Goal: Task Accomplishment & Management: Use online tool/utility

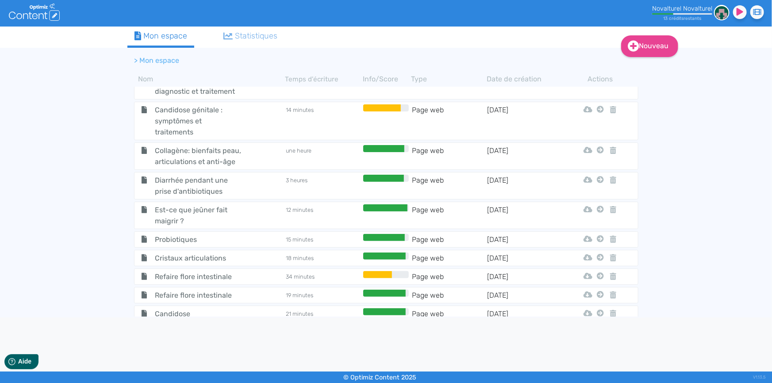
scroll to position [766, 0]
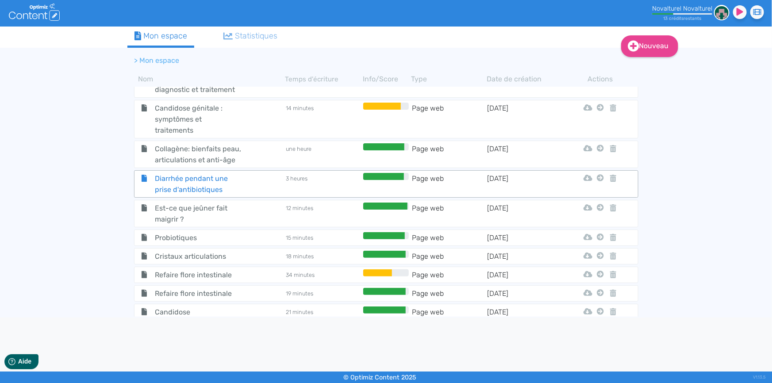
click at [217, 180] on span "Diarrhée pendant une prise d'antibiotiques" at bounding box center [197, 184] width 99 height 22
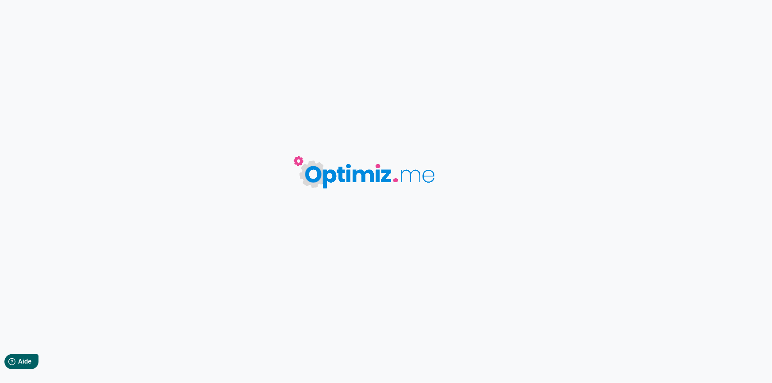
type input "Diarrhée pendant une prise d'antibiotiques"
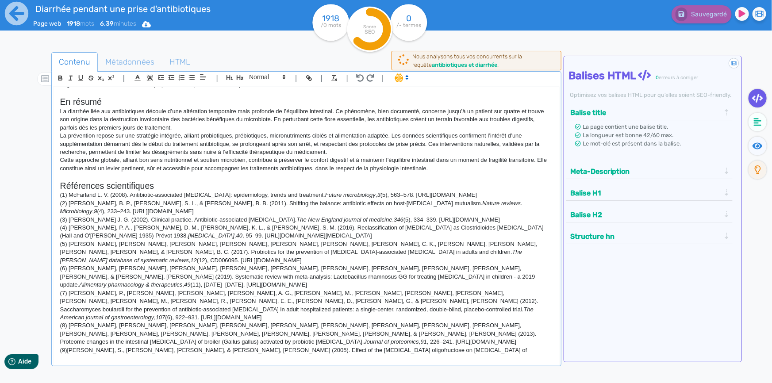
scroll to position [685, 0]
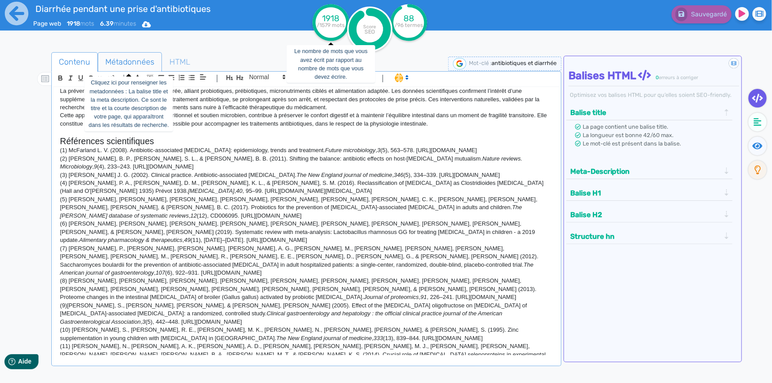
click at [126, 65] on span "Métadonnées" at bounding box center [129, 62] width 63 height 24
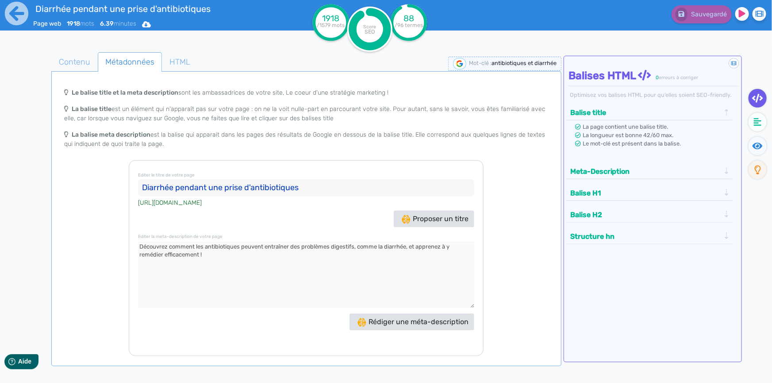
drag, startPoint x: 318, startPoint y: 184, endPoint x: 142, endPoint y: 181, distance: 176.5
click at [142, 181] on input "Diarrhée pendant une prise d'antibiotiques" at bounding box center [306, 188] width 336 height 18
drag, startPoint x: 211, startPoint y: 256, endPoint x: 137, endPoint y: 246, distance: 74.9
click at [137, 246] on div "Editer le titre de votre page Diarrhée pendant une prise d'antibiotiques [URL][…" at bounding box center [306, 258] width 355 height 196
click at [18, 11] on icon at bounding box center [16, 13] width 23 height 23
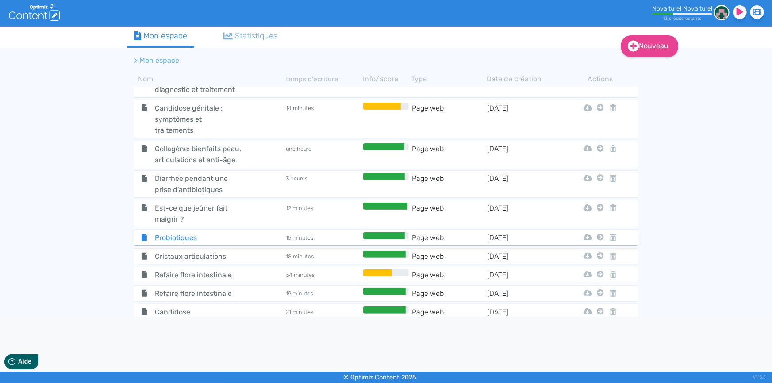
click at [194, 232] on span "Probiotiques" at bounding box center [197, 237] width 99 height 11
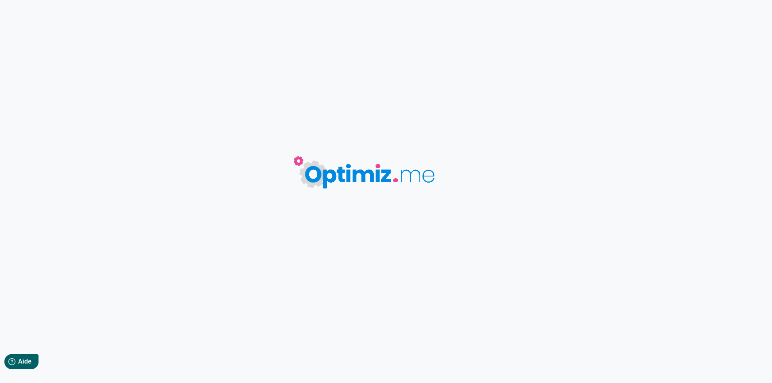
type input "Probiotiques"
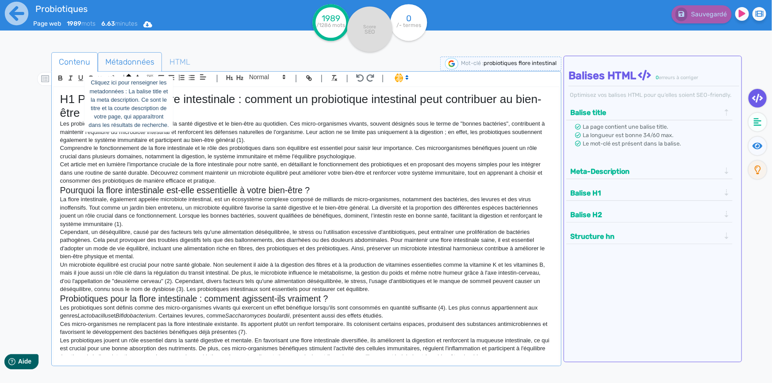
click at [145, 62] on span "Métadonnées" at bounding box center [129, 62] width 63 height 24
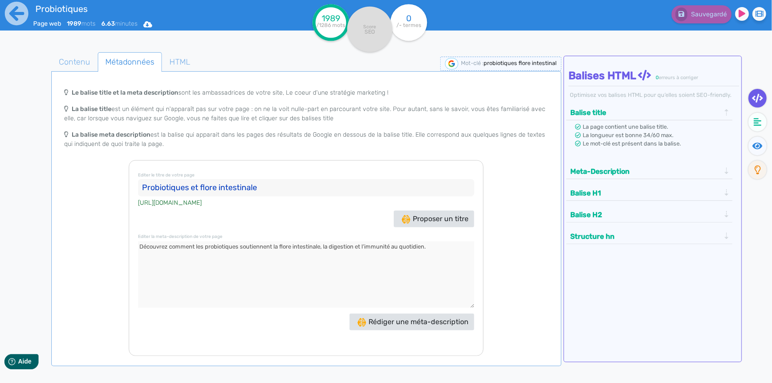
drag, startPoint x: 264, startPoint y: 188, endPoint x: 134, endPoint y: 184, distance: 129.6
click at [134, 184] on div "Editer le titre de votre page Probiotiques et flore intestinale [URL][DOMAIN_NA…" at bounding box center [306, 258] width 355 height 196
drag, startPoint x: 442, startPoint y: 248, endPoint x: 99, endPoint y: 254, distance: 343.7
click at [99, 254] on div "Le balise title et la meta description sont les ambassadrices de votre site, Le…" at bounding box center [306, 220] width 506 height 272
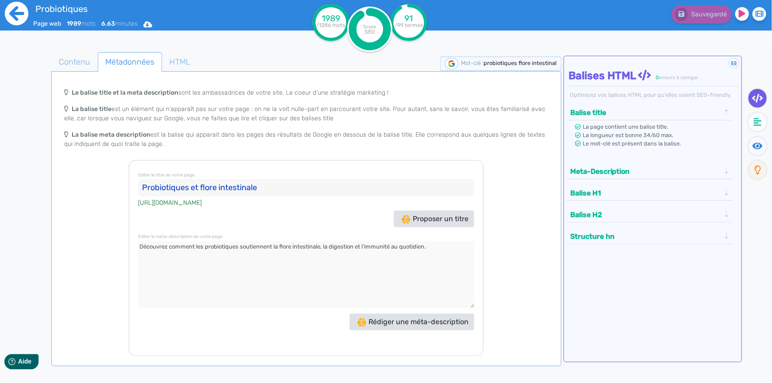
click at [20, 15] on icon at bounding box center [16, 13] width 24 height 24
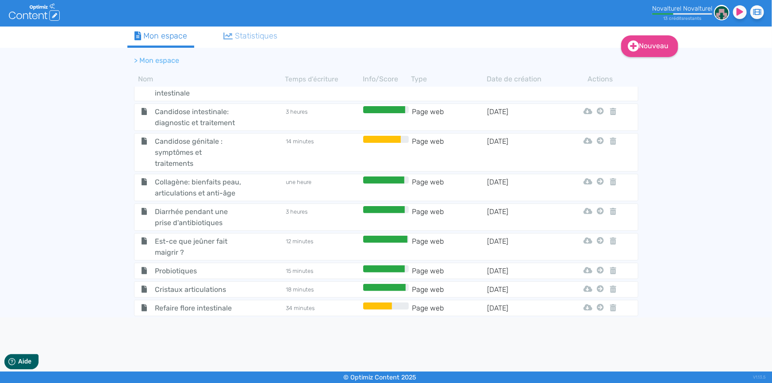
scroll to position [766, 0]
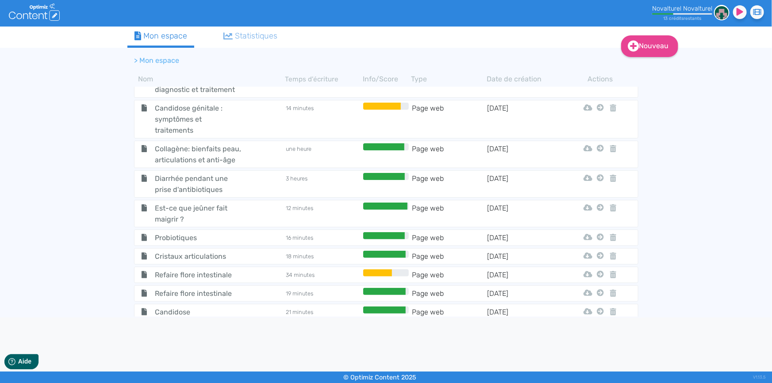
click at [214, 205] on span "Est-ce que jeûner fait maigrir ?" at bounding box center [197, 214] width 99 height 22
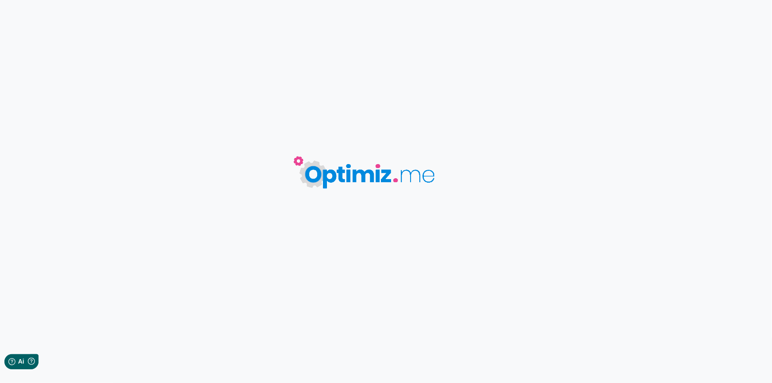
type input "Est-ce que jeûner fait maigrir ?"
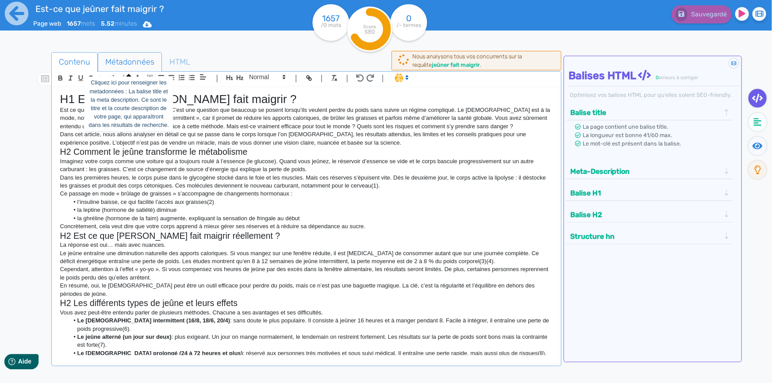
click at [125, 59] on span "Métadonnées" at bounding box center [129, 62] width 63 height 24
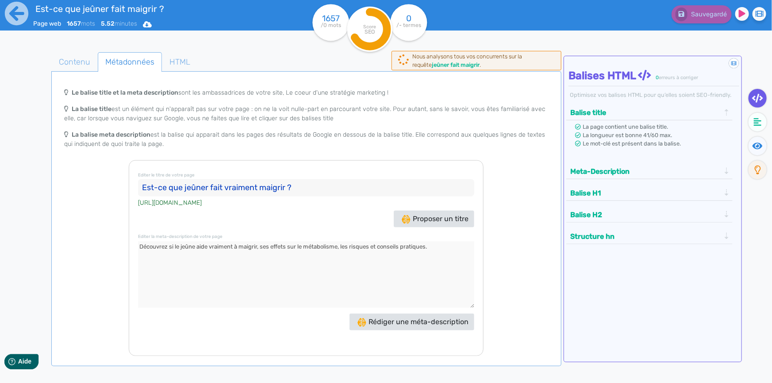
drag, startPoint x: 302, startPoint y: 184, endPoint x: 132, endPoint y: 185, distance: 170.3
click at [132, 185] on div "Editer le titre de votre page Est-ce que jeûner fait vraiment maigrir ? [URL][D…" at bounding box center [306, 258] width 355 height 196
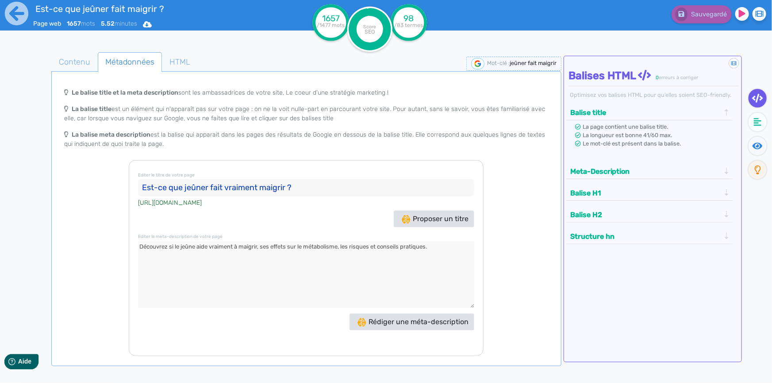
drag, startPoint x: 444, startPoint y: 248, endPoint x: 124, endPoint y: 238, distance: 320.8
click at [124, 238] on div "Le balise title et la meta description sont les ambassadrices de votre site, Le…" at bounding box center [306, 220] width 506 height 272
click at [81, 65] on span "Contenu" at bounding box center [75, 62] width 46 height 24
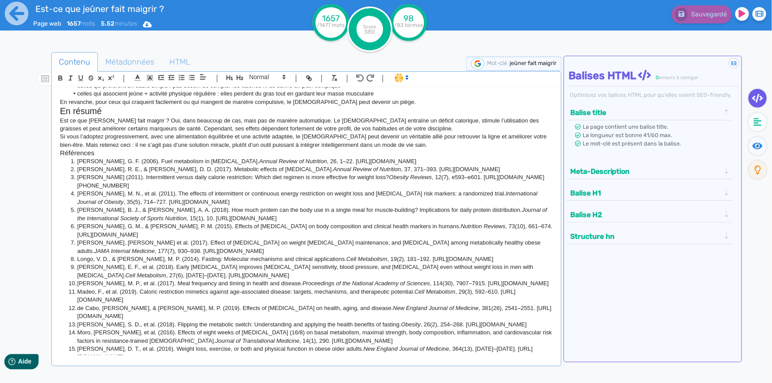
scroll to position [614, 0]
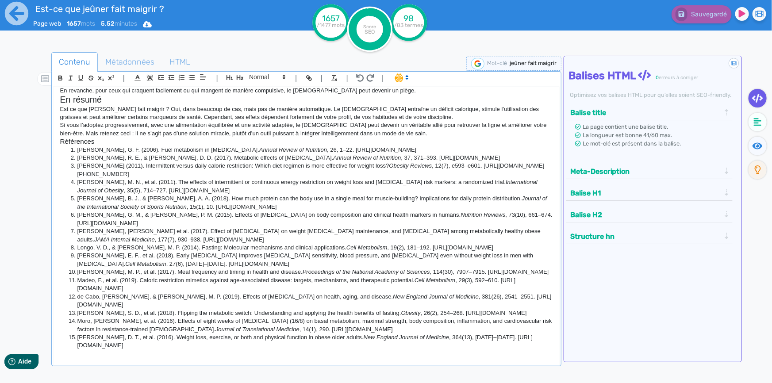
drag, startPoint x: 62, startPoint y: 100, endPoint x: 323, endPoint y: 345, distance: 357.9
click at [323, 345] on div "H1 Est ce que [PERSON_NAME] fait maigrir ? Est ce que jeuner fait maigrir ? C’e…" at bounding box center [306, 221] width 505 height 268
click at [296, 350] on div "H1 Est ce que [PERSON_NAME] fait maigrir ? Est ce que jeuner fait maigrir ? C’e…" at bounding box center [306, 221] width 505 height 268
click at [15, 20] on icon at bounding box center [16, 13] width 23 height 23
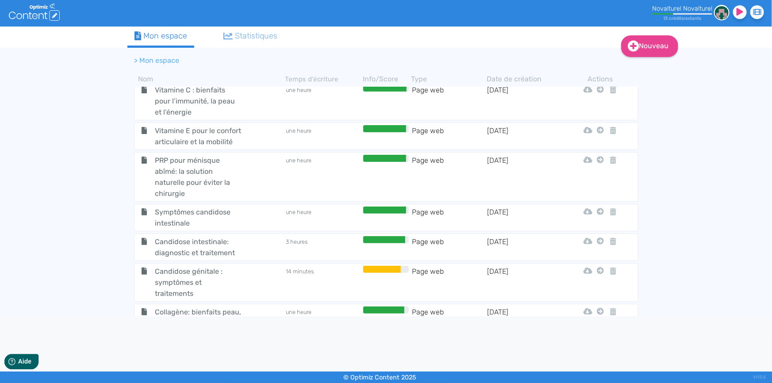
scroll to position [766, 0]
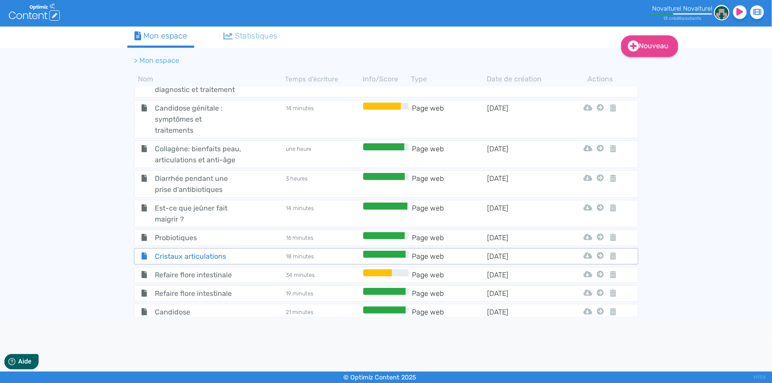
click at [222, 251] on span "Cristaux articulations" at bounding box center [197, 256] width 99 height 11
click at [222, 249] on body ".cls-1 { fill: #fff; } logos_optimized_solutions Novalturel Novalturel 13 crédi…" at bounding box center [386, 191] width 772 height 383
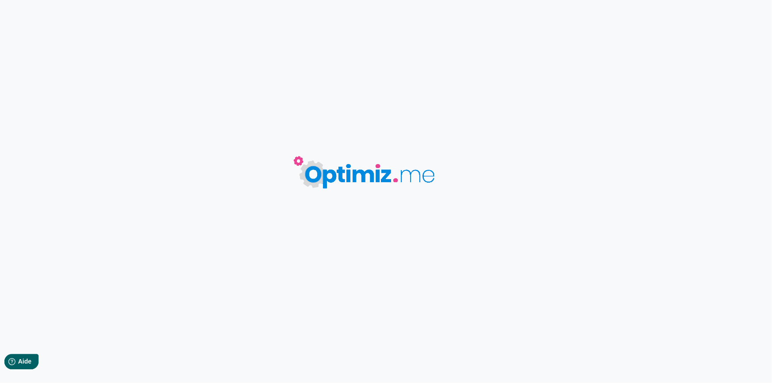
type input "Cristaux articulations"
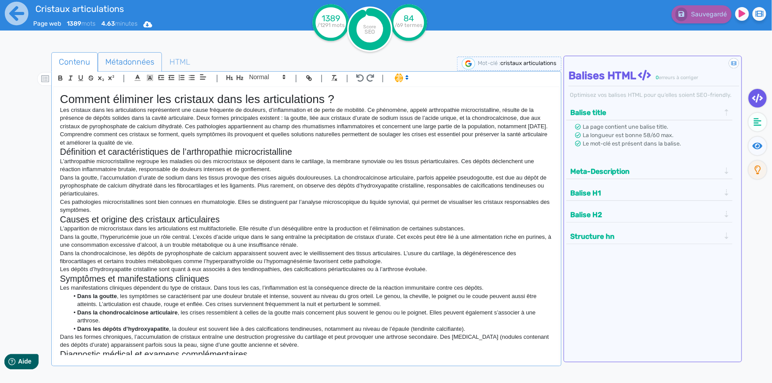
click at [129, 61] on span "Métadonnées" at bounding box center [129, 62] width 63 height 24
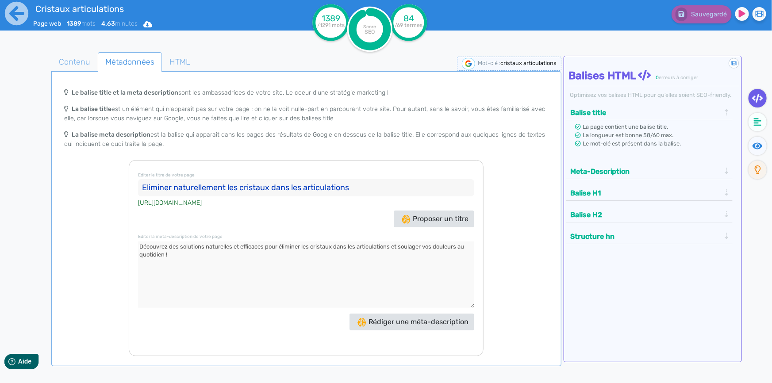
drag, startPoint x: 361, startPoint y: 185, endPoint x: 138, endPoint y: 182, distance: 222.5
click at [138, 182] on input "Eliminer naturellement les cristaux dans les articulations" at bounding box center [306, 188] width 336 height 18
drag, startPoint x: 174, startPoint y: 256, endPoint x: 137, endPoint y: 249, distance: 38.1
click at [137, 249] on div "Editer le titre de votre page Eliminer naturellement les cristaux dans les arti…" at bounding box center [306, 258] width 355 height 196
click at [19, 18] on icon at bounding box center [16, 13] width 23 height 23
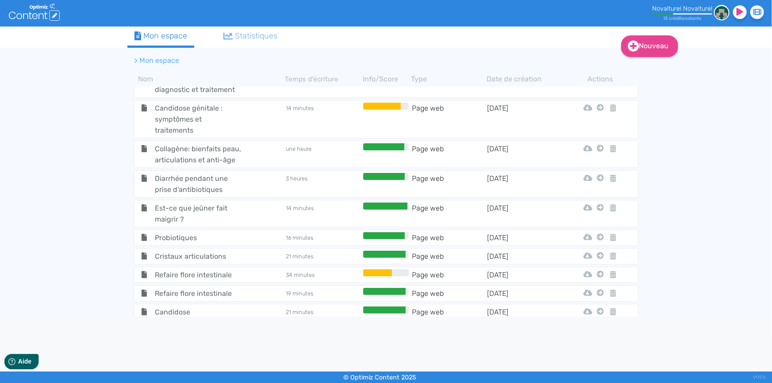
click at [233, 290] on span "Refaire flore intestinale" at bounding box center [197, 293] width 99 height 11
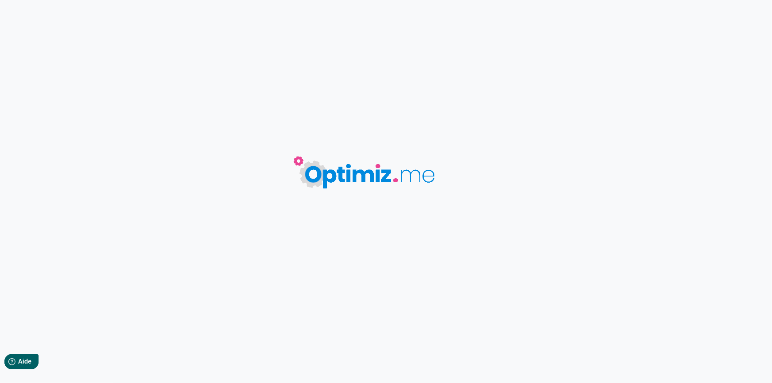
type input "Refaire flore intestinale"
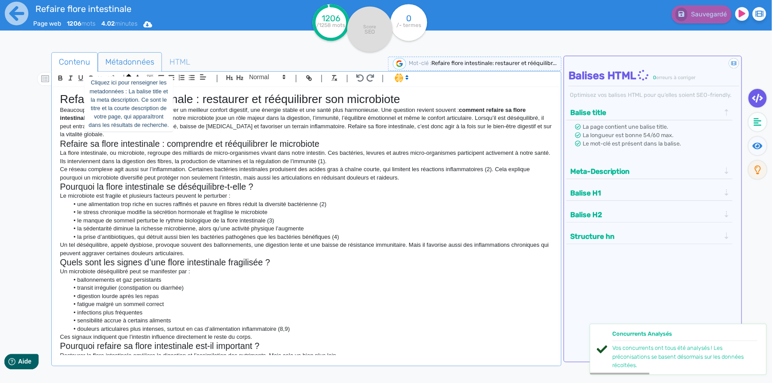
click at [111, 58] on span "Métadonnées" at bounding box center [129, 62] width 63 height 24
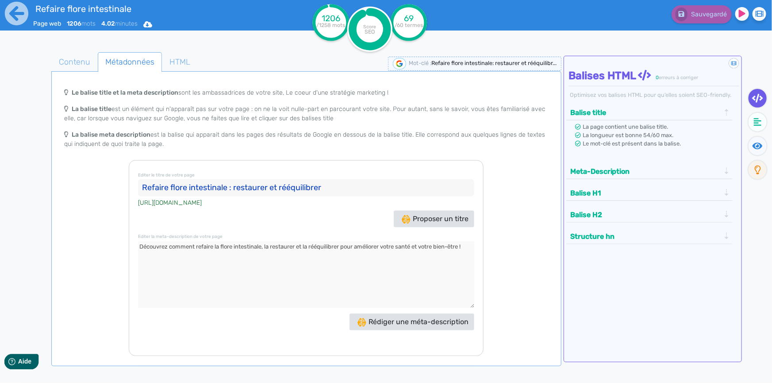
drag, startPoint x: 325, startPoint y: 187, endPoint x: 138, endPoint y: 186, distance: 187.5
click at [138, 186] on input "Refaire flore intestinale : restaurer et rééquilibrer" at bounding box center [306, 188] width 336 height 18
drag, startPoint x: 464, startPoint y: 245, endPoint x: 136, endPoint y: 246, distance: 328.6
click at [136, 246] on div "Editer le titre de votre page Refaire flore intestinale : restaurer et rééquili…" at bounding box center [306, 258] width 355 height 196
click at [76, 62] on span "Contenu" at bounding box center [75, 62] width 46 height 24
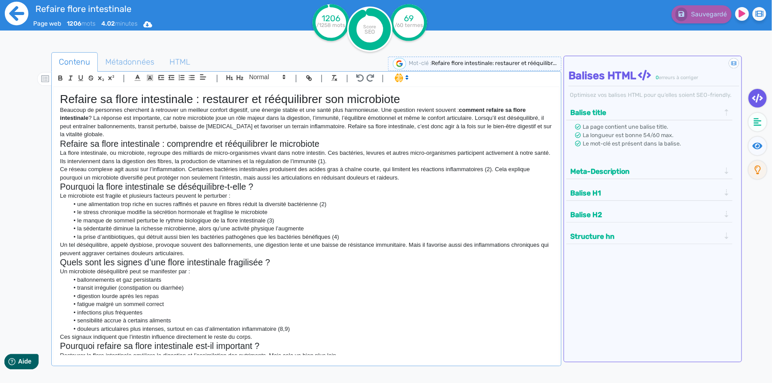
click at [7, 10] on icon at bounding box center [16, 13] width 23 height 23
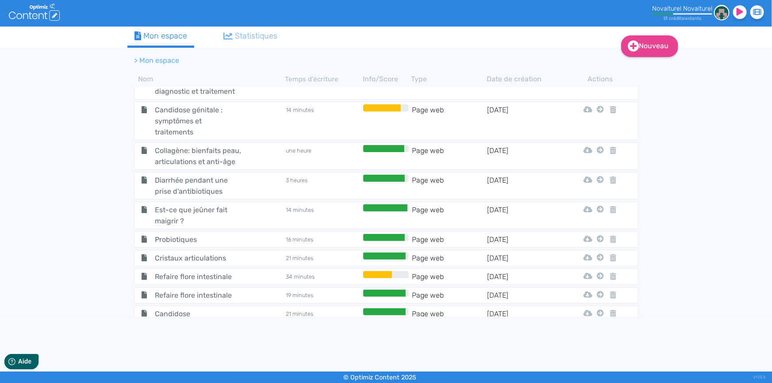
scroll to position [766, 0]
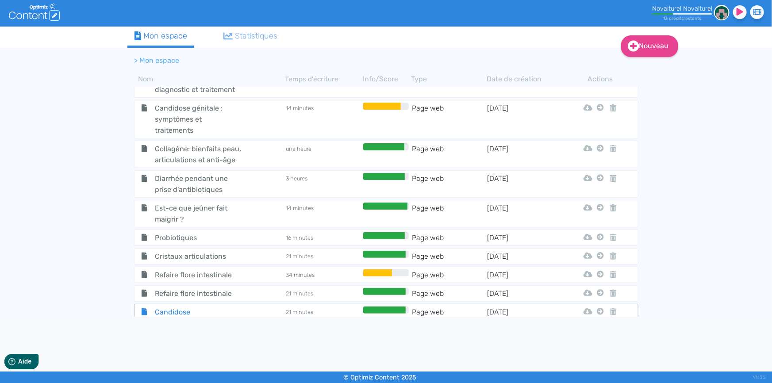
click at [183, 306] on span "Candidose" at bounding box center [197, 311] width 99 height 11
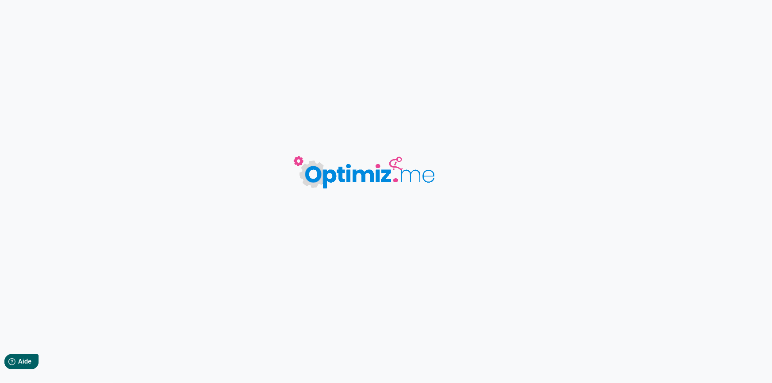
type input "Candidose"
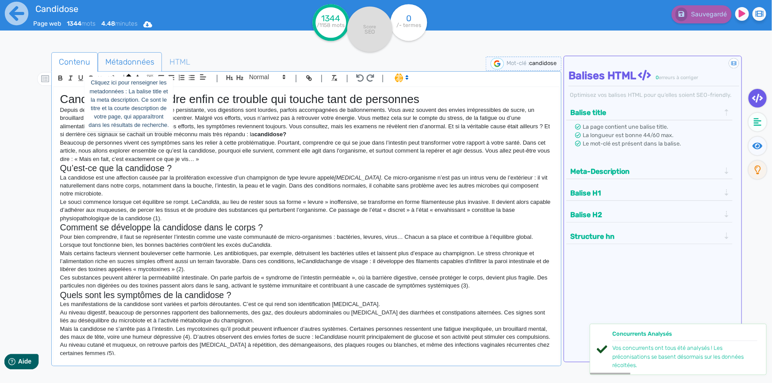
click at [142, 61] on span "Métadonnées" at bounding box center [129, 62] width 63 height 24
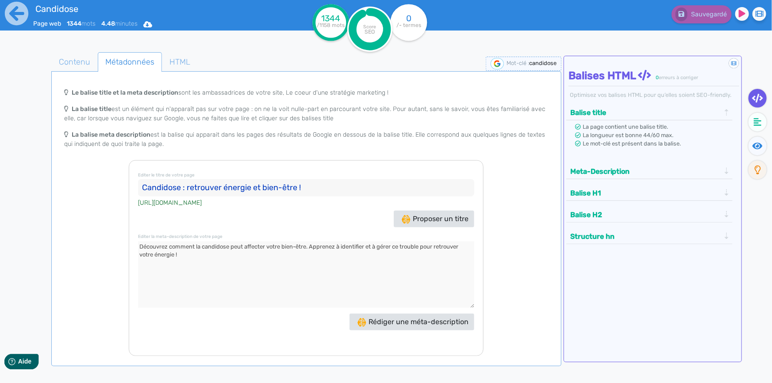
drag, startPoint x: 307, startPoint y: 189, endPoint x: 138, endPoint y: 178, distance: 169.7
click at [138, 178] on h3 "Editer le titre de votre page Candidose : retrouver énergie et bien-être !" at bounding box center [306, 182] width 336 height 27
drag, startPoint x: 183, startPoint y: 253, endPoint x: 137, endPoint y: 249, distance: 46.2
click at [137, 249] on div "Editer le titre de votre page Candidose : retrouver énergie et bien-être ! [URL…" at bounding box center [306, 258] width 355 height 196
